Goal: Task Accomplishment & Management: Manage account settings

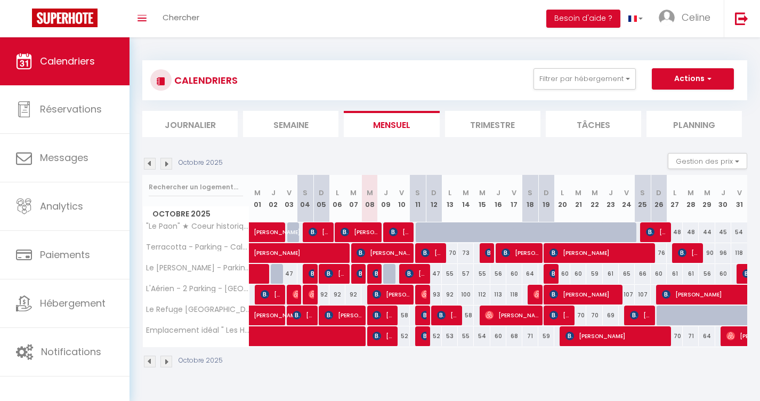
scroll to position [37, 0]
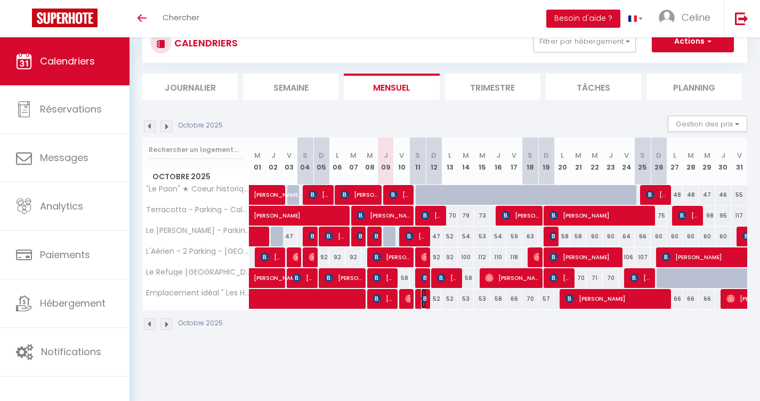
click at [421, 297] on img at bounding box center [425, 298] width 9 height 9
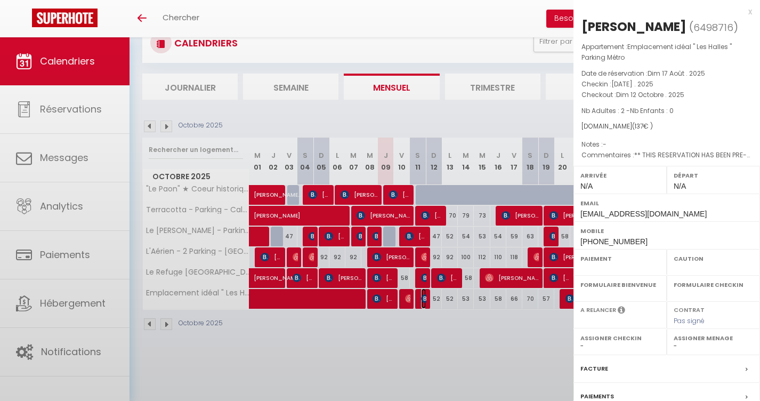
select select "OK"
select select "KO"
select select "0"
select select "1"
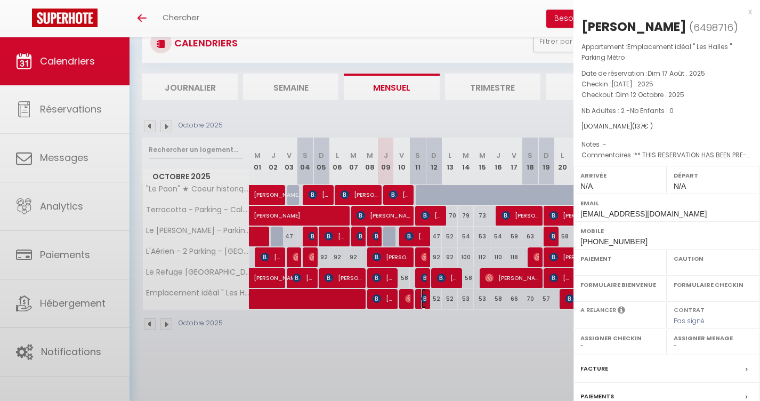
select select
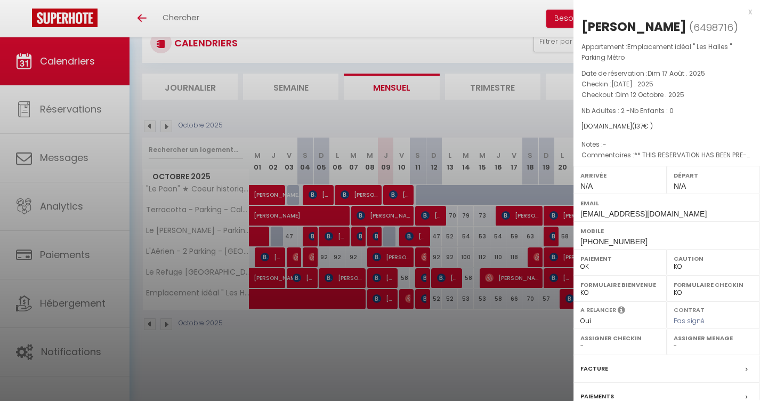
click at [348, 324] on div at bounding box center [380, 200] width 760 height 401
